Goal: Task Accomplishment & Management: Complete application form

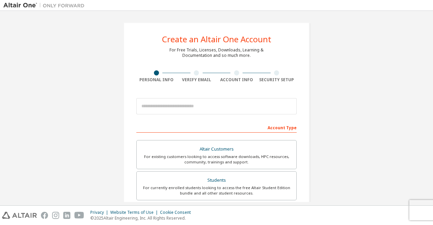
scroll to position [12, 0]
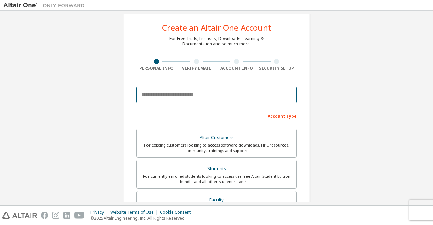
click at [174, 91] on input "email" at bounding box center [216, 95] width 160 height 16
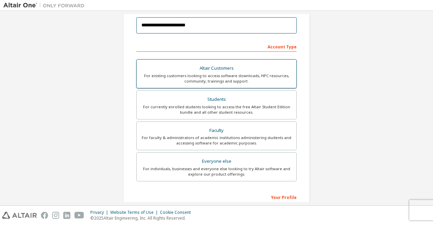
scroll to position [96, 0]
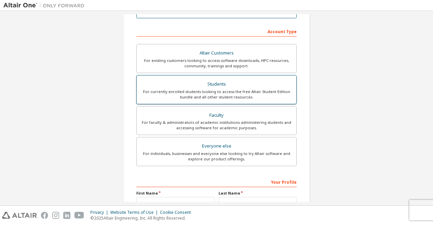
type input "**********"
click at [247, 82] on div "Students" at bounding box center [217, 84] width 152 height 9
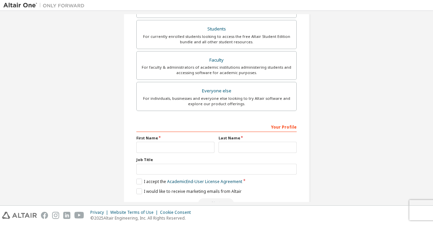
scroll to position [165, 0]
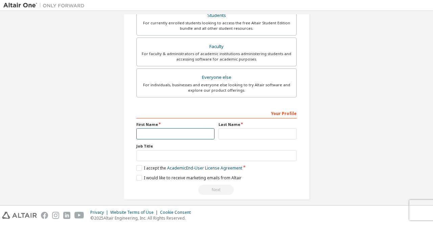
click at [196, 135] on input "text" at bounding box center [175, 133] width 78 height 11
type input "*"
type input "**********"
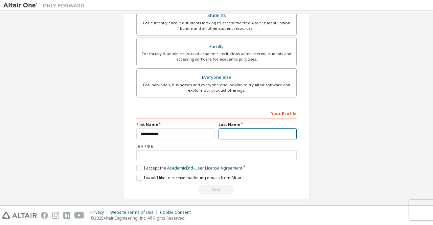
click at [220, 132] on input "text" at bounding box center [258, 133] width 78 height 11
type input "*"
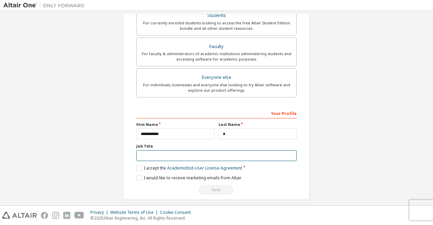
click at [180, 154] on input "text" at bounding box center [216, 155] width 160 height 11
type input "*******"
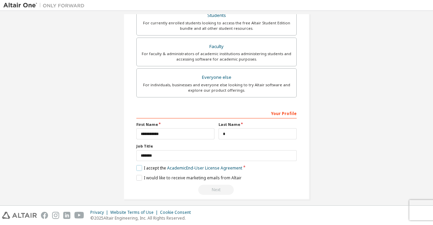
click at [136, 167] on label "I accept the Academic End-User License Agreement" at bounding box center [189, 168] width 106 height 6
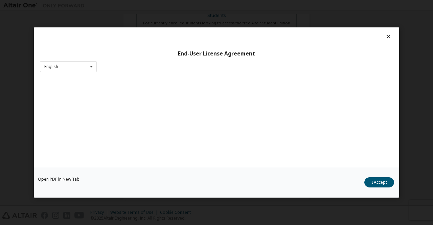
click at [140, 176] on div "Open PDF in New Tab I Accept" at bounding box center [217, 182] width 366 height 31
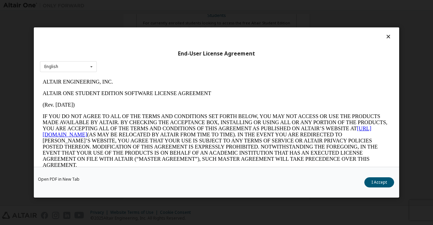
scroll to position [0, 0]
click at [382, 183] on button "I Accept" at bounding box center [380, 182] width 30 height 10
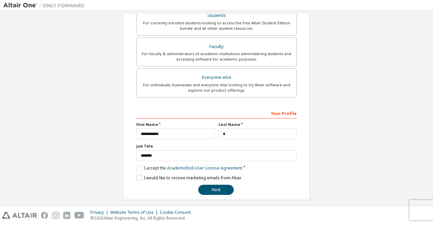
click at [139, 177] on label "I would like to receive marketing emails from Altair" at bounding box center [188, 178] width 105 height 6
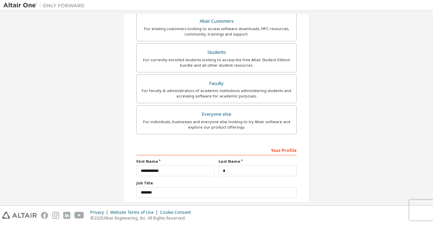
scroll to position [169, 0]
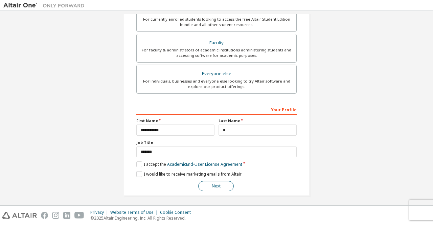
click at [220, 183] on button "Next" at bounding box center [216, 186] width 36 height 10
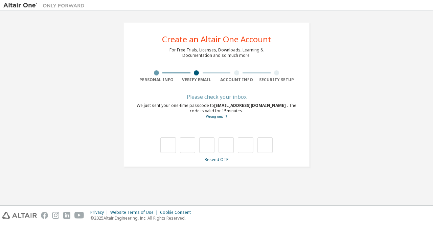
type input "*"
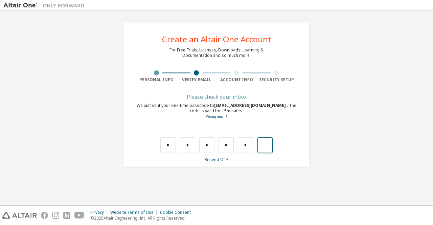
type input "*"
